Goal: Task Accomplishment & Management: Complete application form

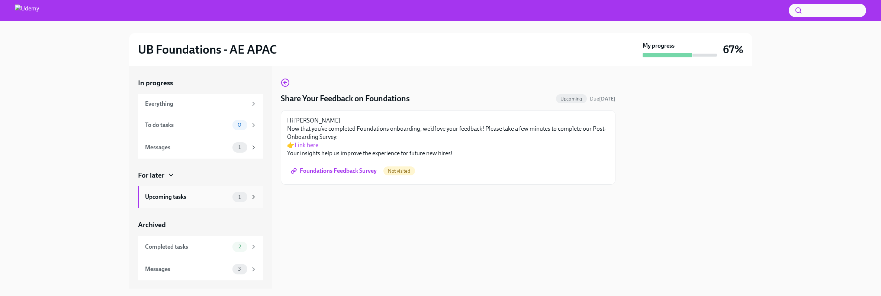
click at [237, 197] on span "1" at bounding box center [239, 197] width 11 height 6
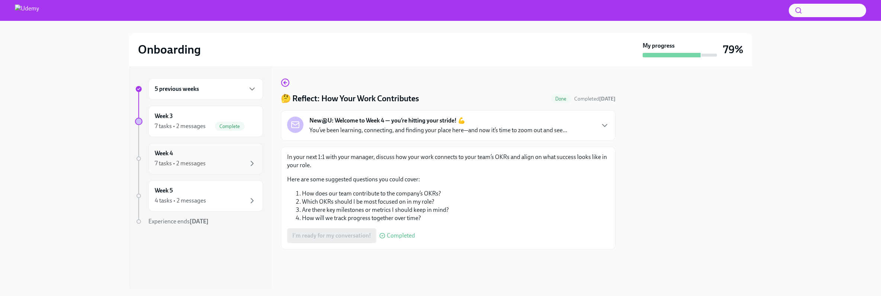
click at [201, 160] on div "7 tasks • 2 messages" at bounding box center [180, 163] width 51 height 8
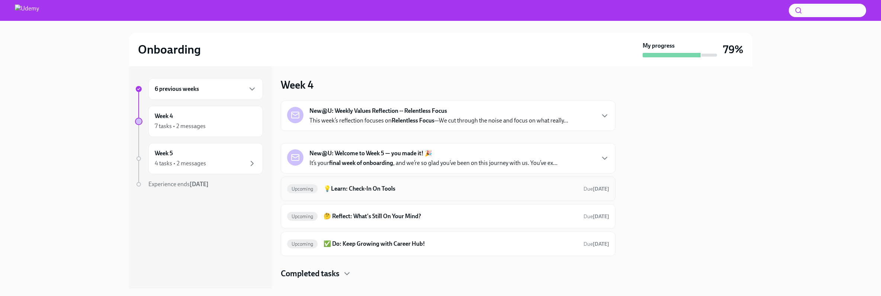
click at [398, 187] on h6 "💡Learn: Check-In On Tools" at bounding box center [451, 188] width 254 height 8
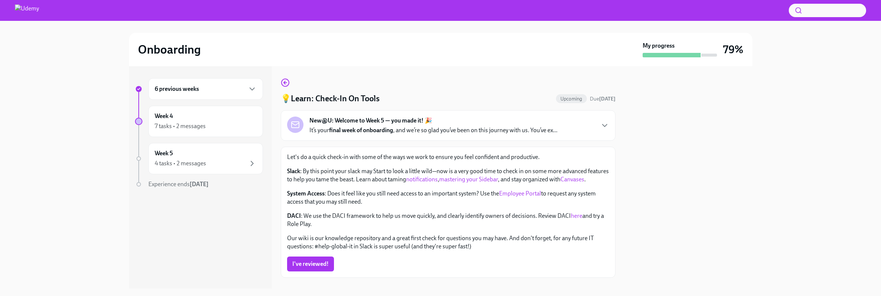
click at [578, 181] on link "Canvases" at bounding box center [573, 179] width 24 height 7
click at [515, 194] on link "Employee Portal" at bounding box center [520, 193] width 42 height 7
click at [577, 215] on link "here" at bounding box center [577, 215] width 12 height 7
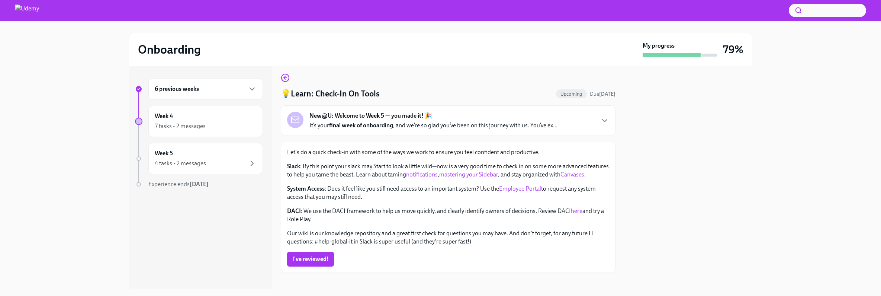
scroll to position [13, 0]
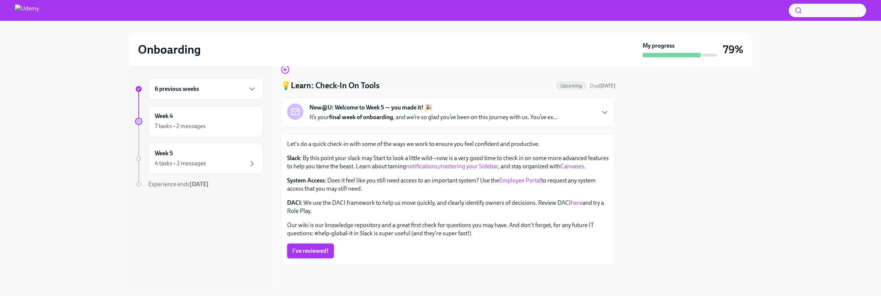
click at [320, 253] on span "I've reviewed!" at bounding box center [310, 250] width 36 height 7
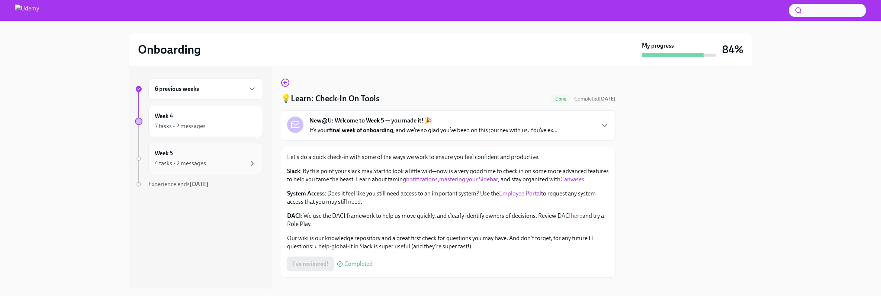
click at [239, 162] on div "4 tasks • 2 messages" at bounding box center [206, 163] width 102 height 9
